Goal: Navigation & Orientation: Find specific page/section

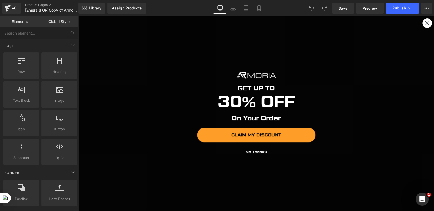
scroll to position [108, 0]
click at [425, 22] on icon "Close dialog" at bounding box center [427, 23] width 4 height 4
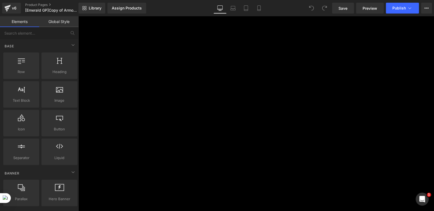
scroll to position [378, 0]
